Goal: Transaction & Acquisition: Download file/media

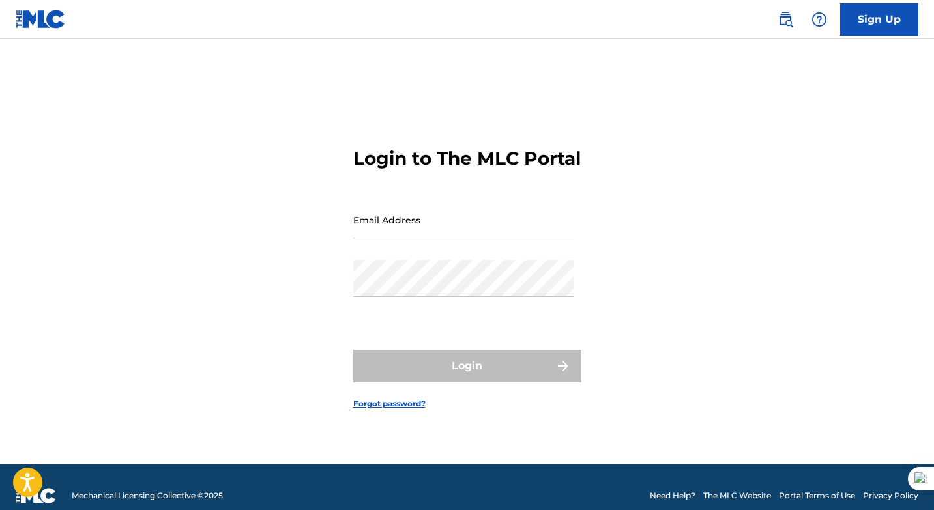
click at [448, 239] on input "Email Address" at bounding box center [463, 219] width 220 height 37
type input "[EMAIL_ADDRESS][DOMAIN_NAME]"
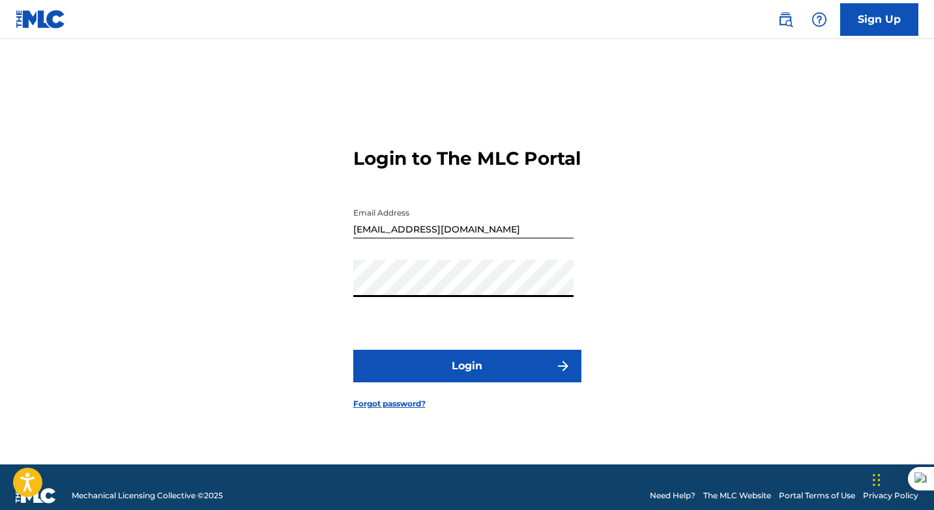
click at [458, 376] on button "Login" at bounding box center [467, 366] width 228 height 33
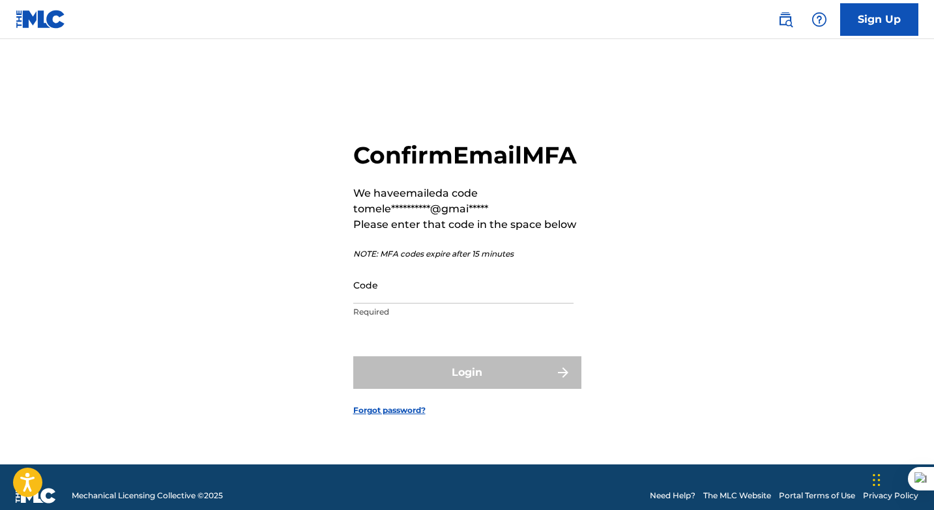
click at [394, 304] on input "Code" at bounding box center [463, 285] width 220 height 37
paste input "617897"
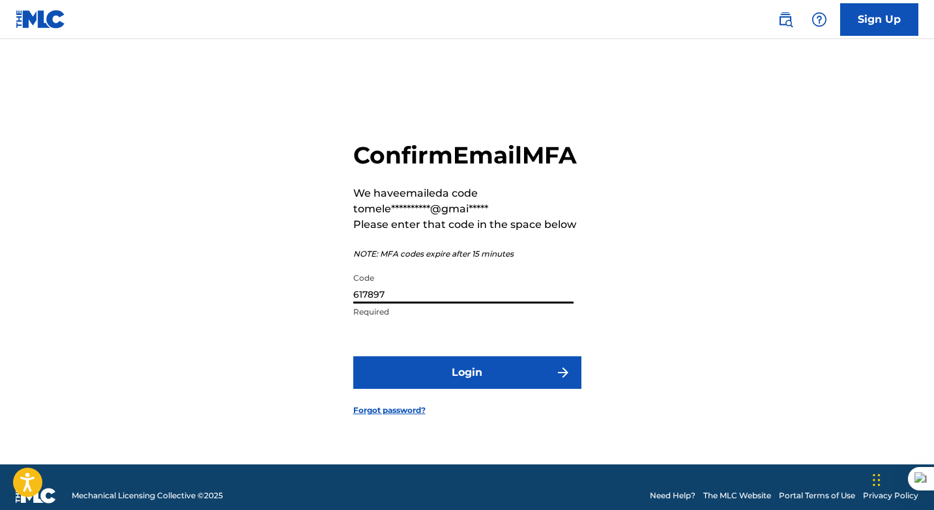
type input "617897"
click at [452, 385] on button "Login" at bounding box center [467, 372] width 228 height 33
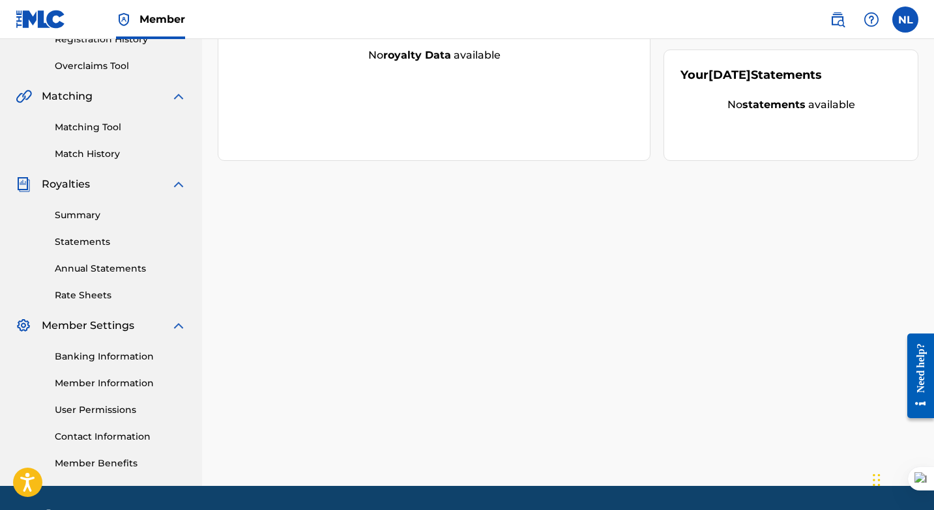
scroll to position [265, 0]
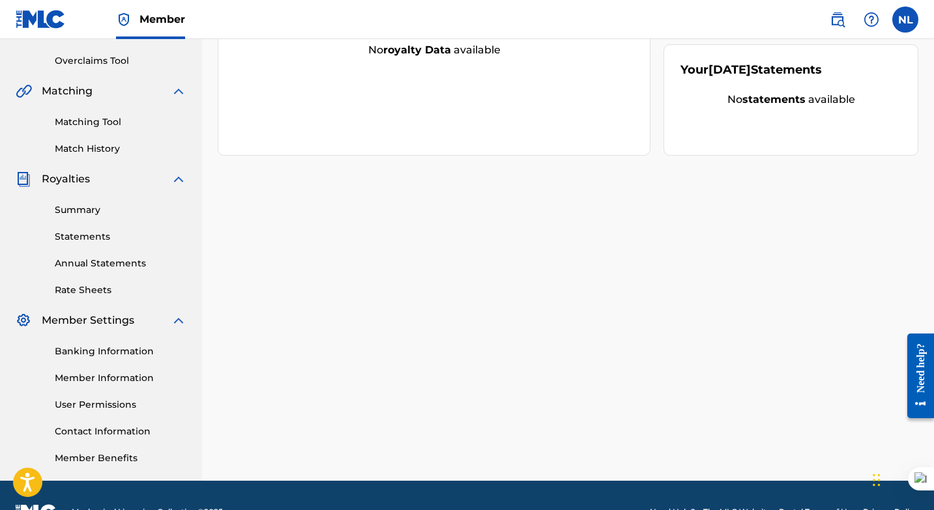
click at [81, 289] on link "Rate Sheets" at bounding box center [121, 291] width 132 height 14
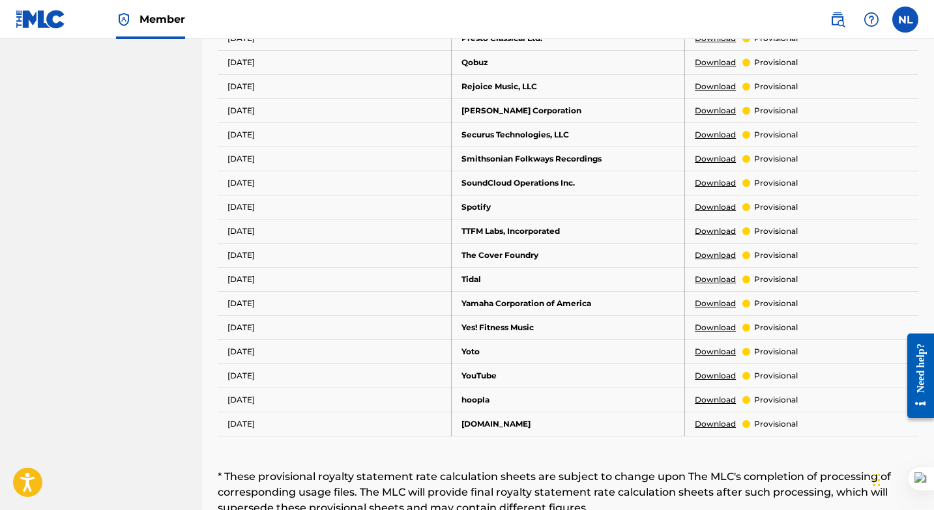
scroll to position [755, 0]
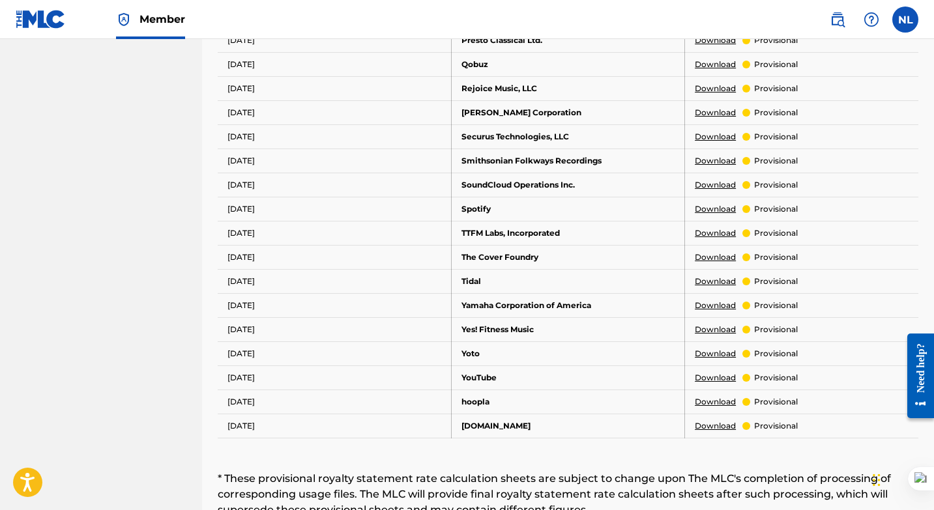
click at [706, 207] on link "Download" at bounding box center [715, 209] width 41 height 12
